Goal: Information Seeking & Learning: Learn about a topic

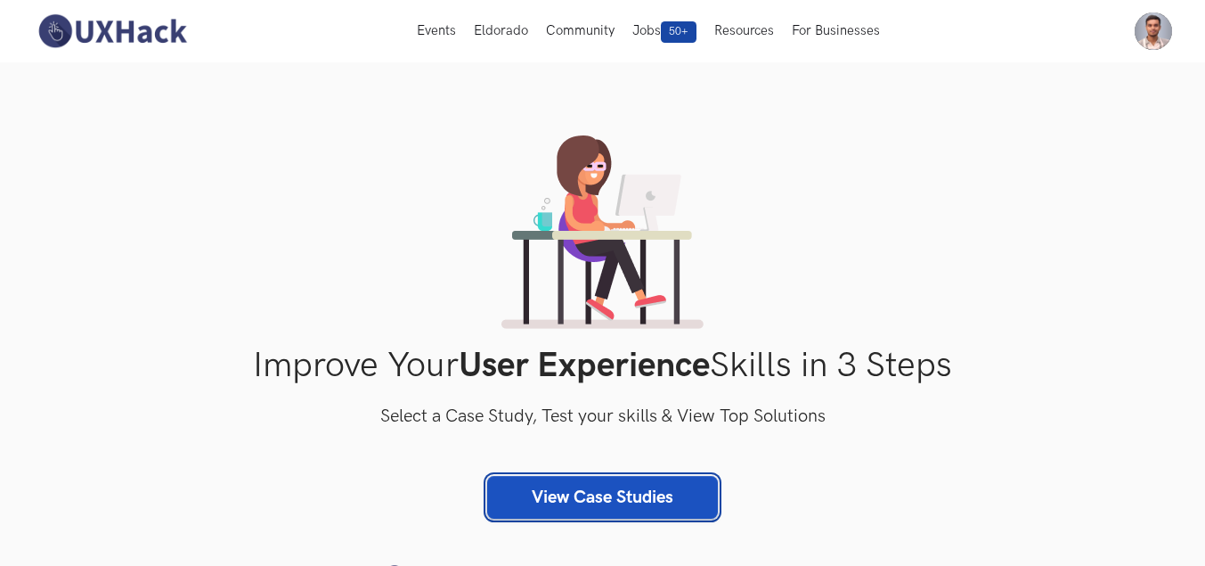
click at [618, 490] on link "View Case Studies" at bounding box center [602, 497] width 231 height 43
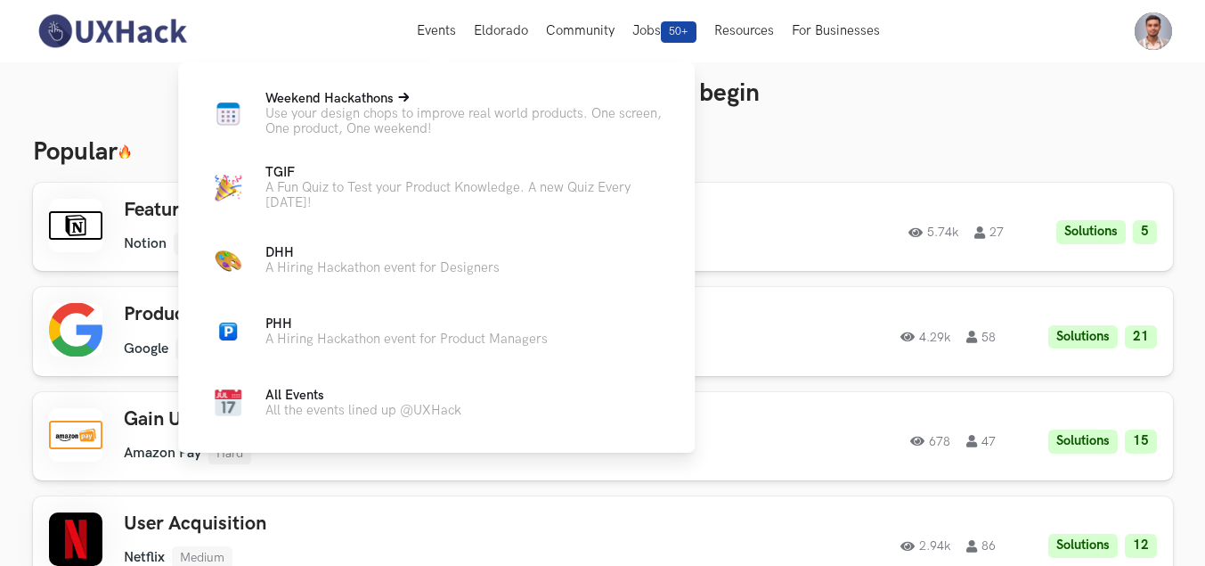
click at [377, 100] on span "Weekend Hackathons Live" at bounding box center [329, 98] width 128 height 15
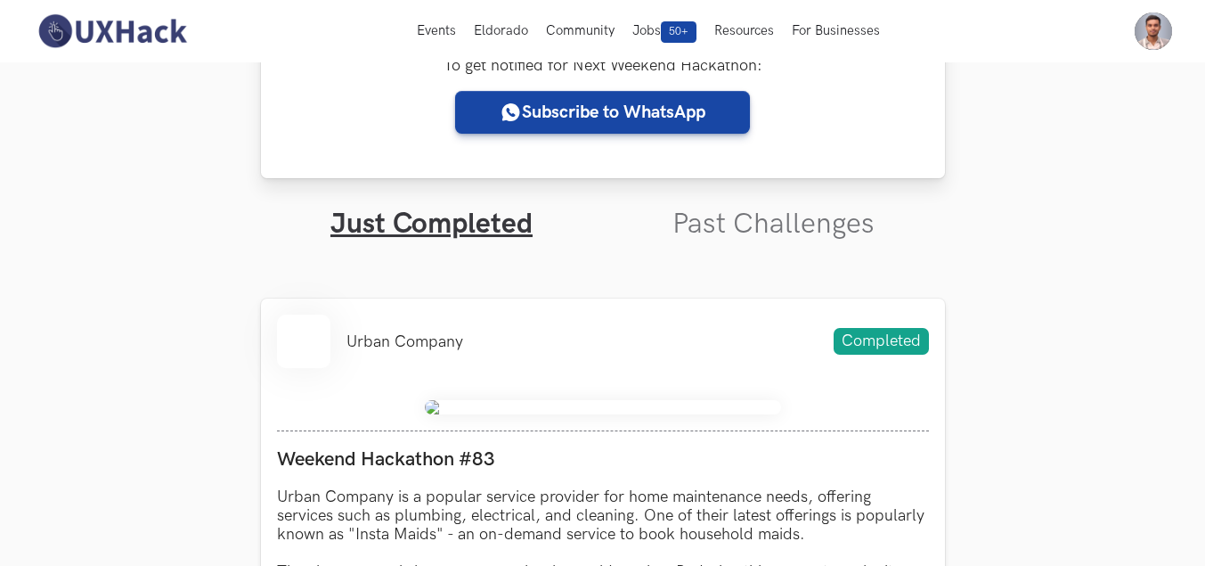
scroll to position [356, 0]
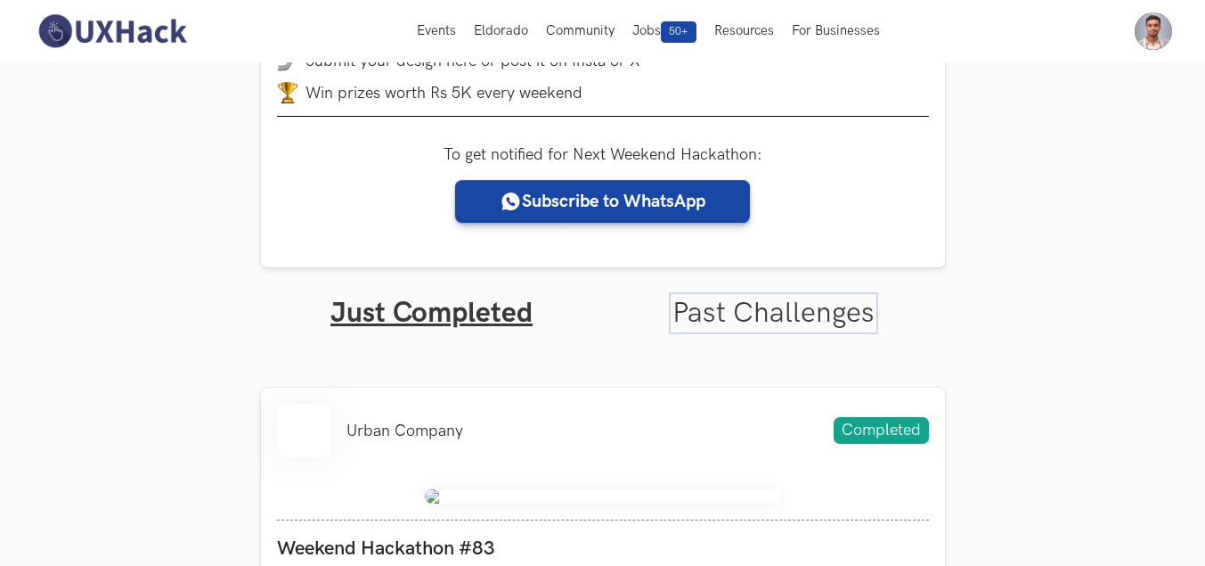
click at [736, 317] on link "Past Challenges" at bounding box center [773, 313] width 202 height 35
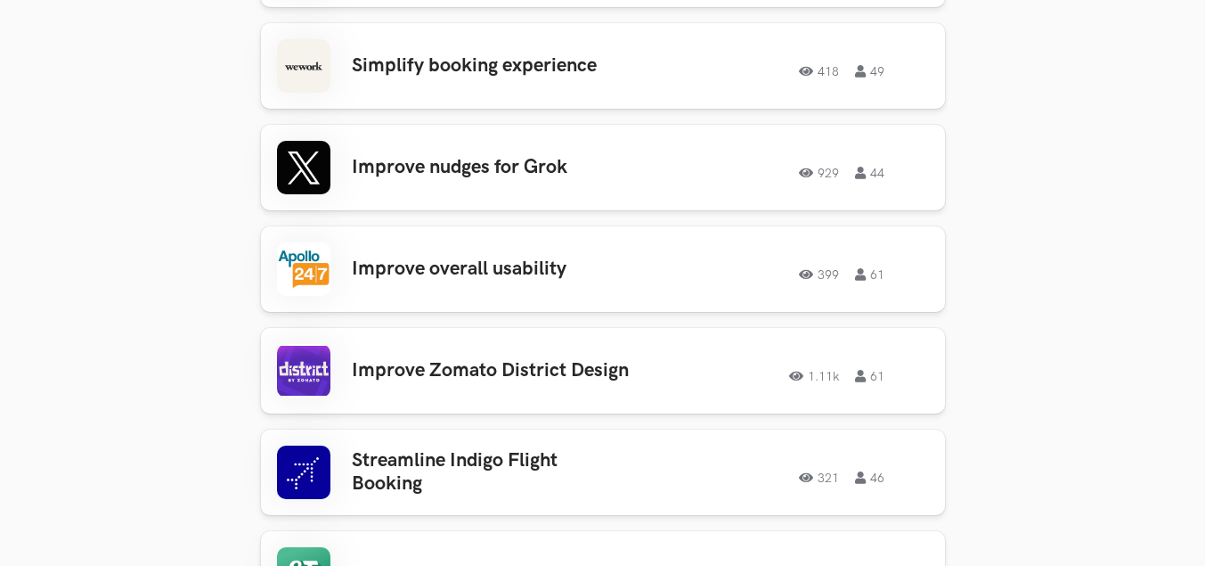
scroll to position [3234, 0]
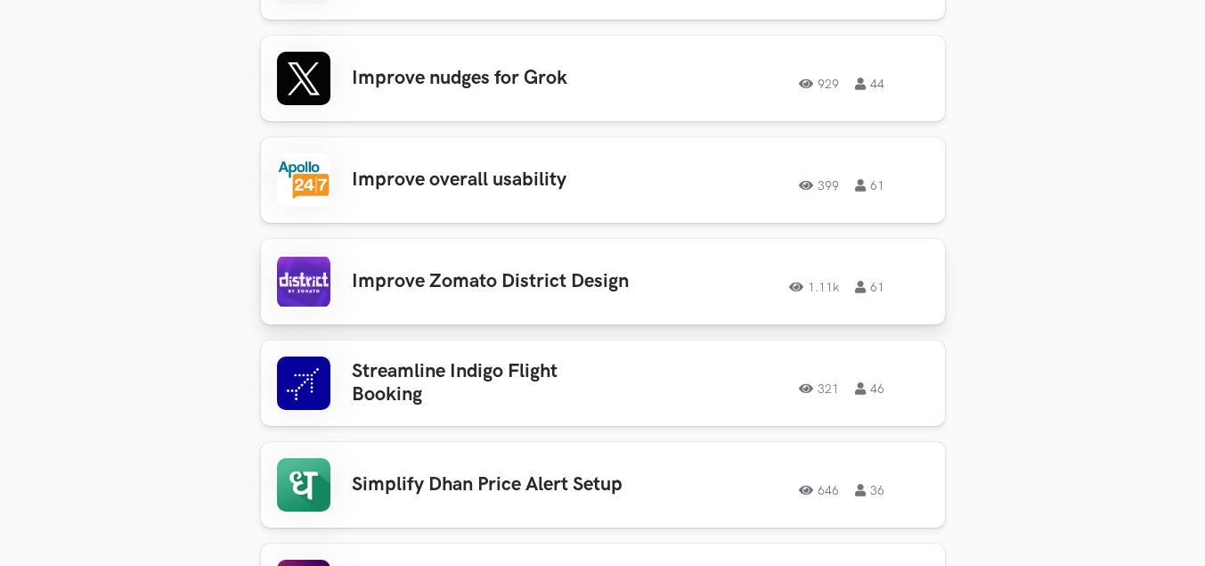
click at [516, 278] on div "Improve Zomato District Design 1.11k 61 1.11k 61" at bounding box center [603, 281] width 652 height 53
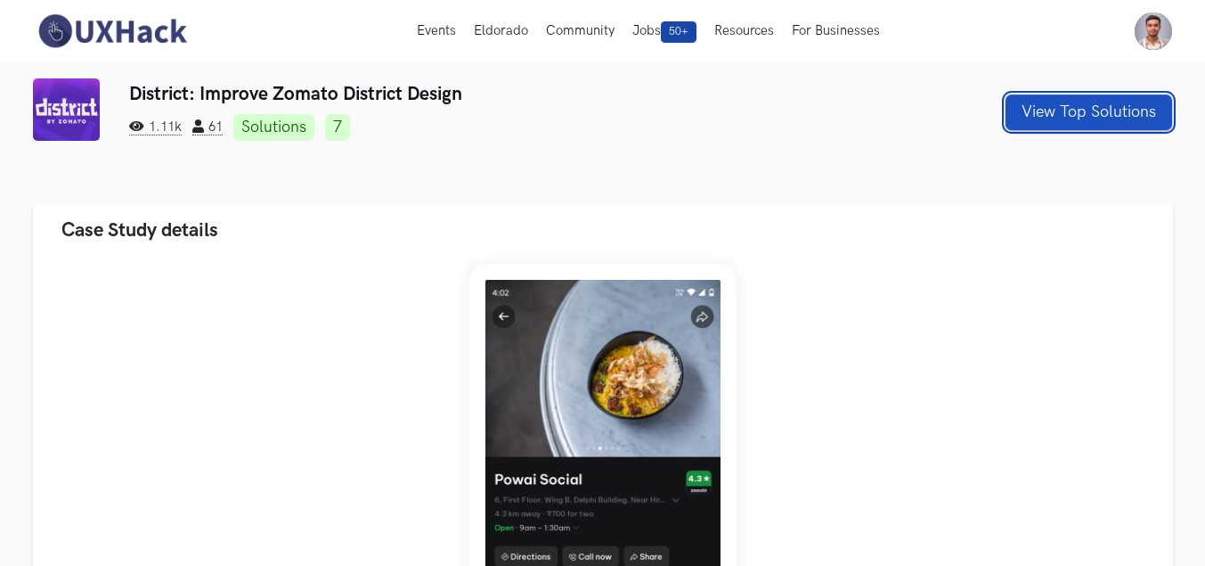
click at [1067, 121] on button "View Top Solutions" at bounding box center [1088, 112] width 167 height 36
